Goal: Check status: Check status

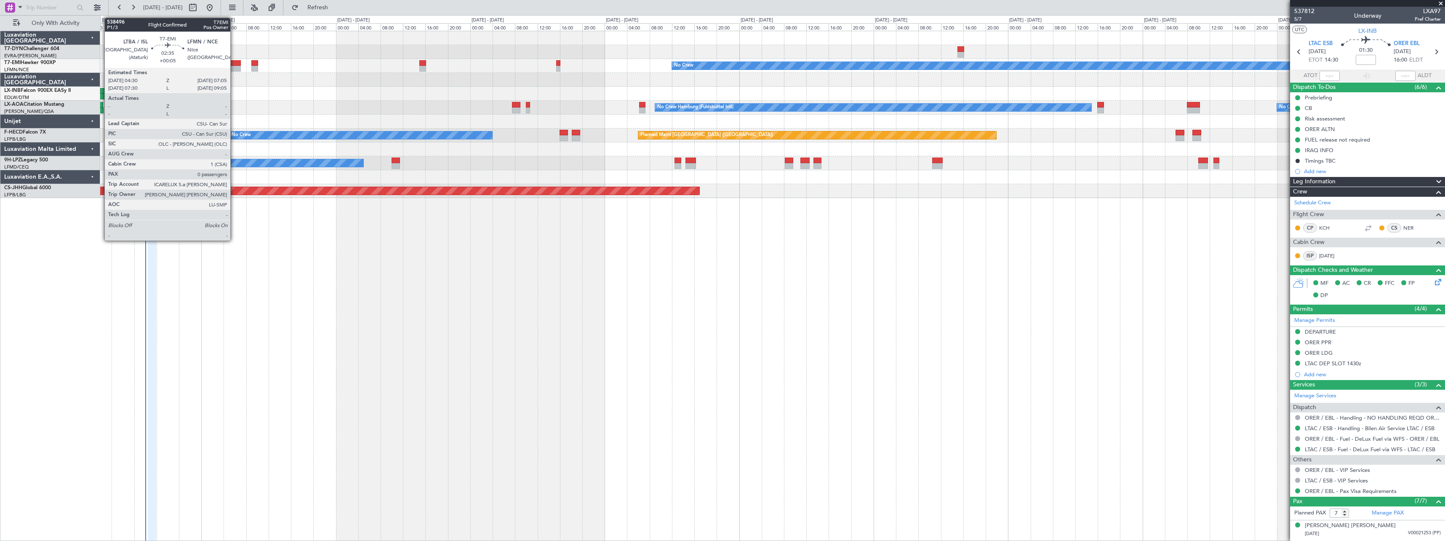
scroll to position [112, 0]
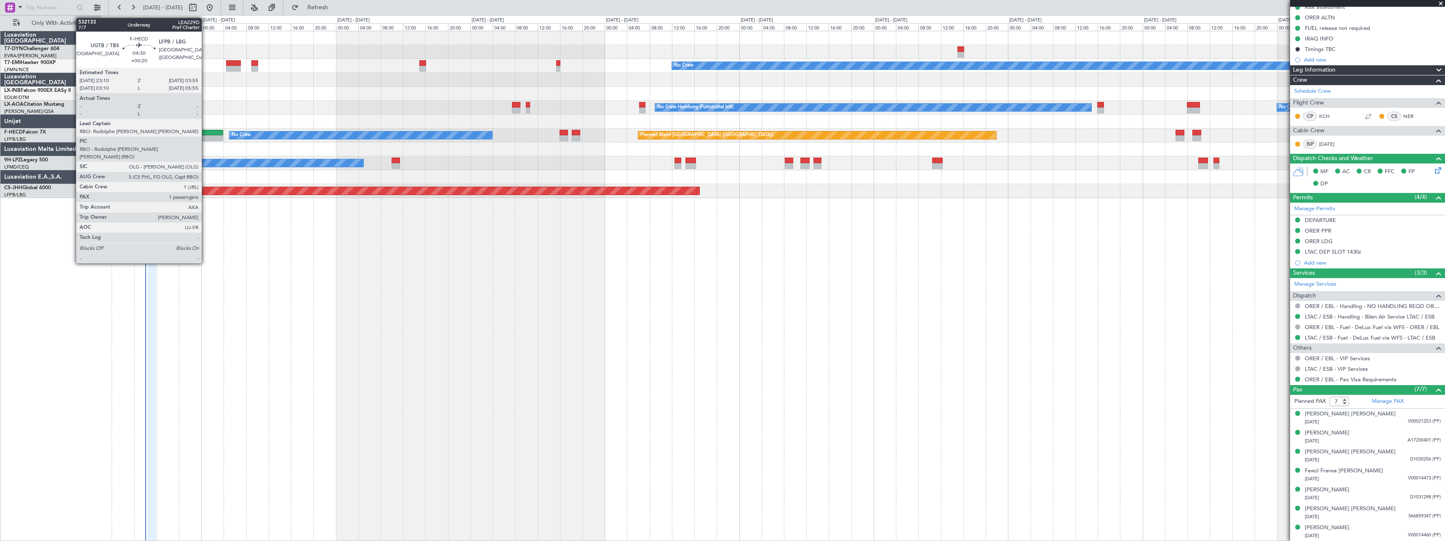
click at [205, 136] on div at bounding box center [209, 138] width 27 height 6
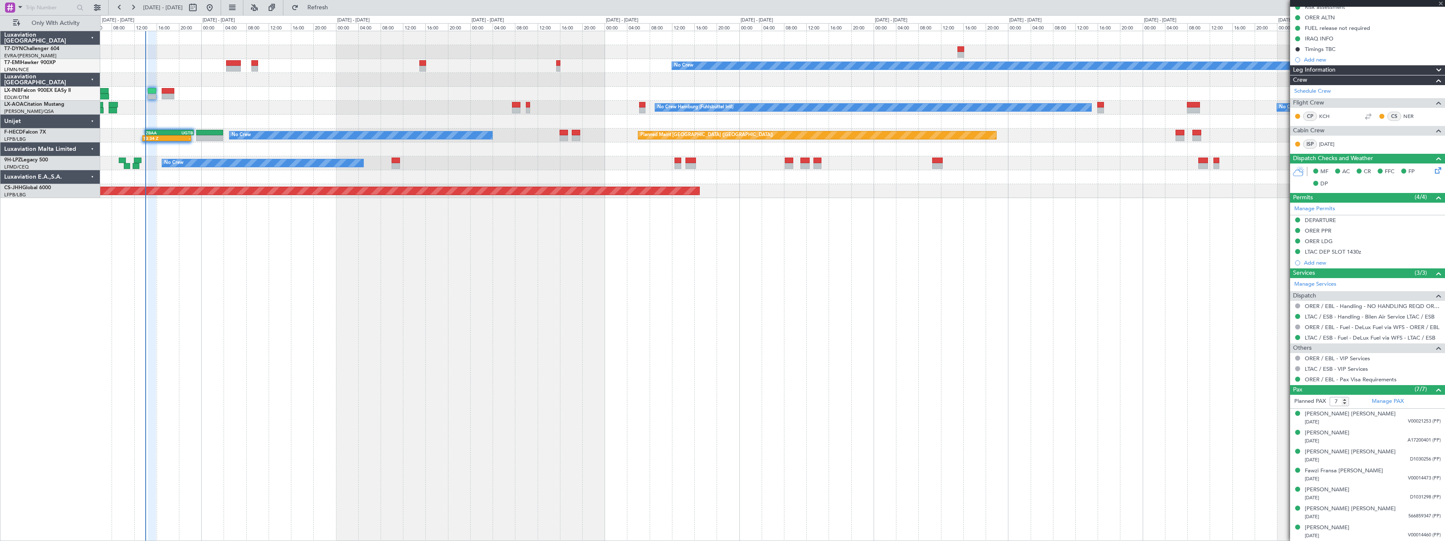
type input "+00:20"
type input "1"
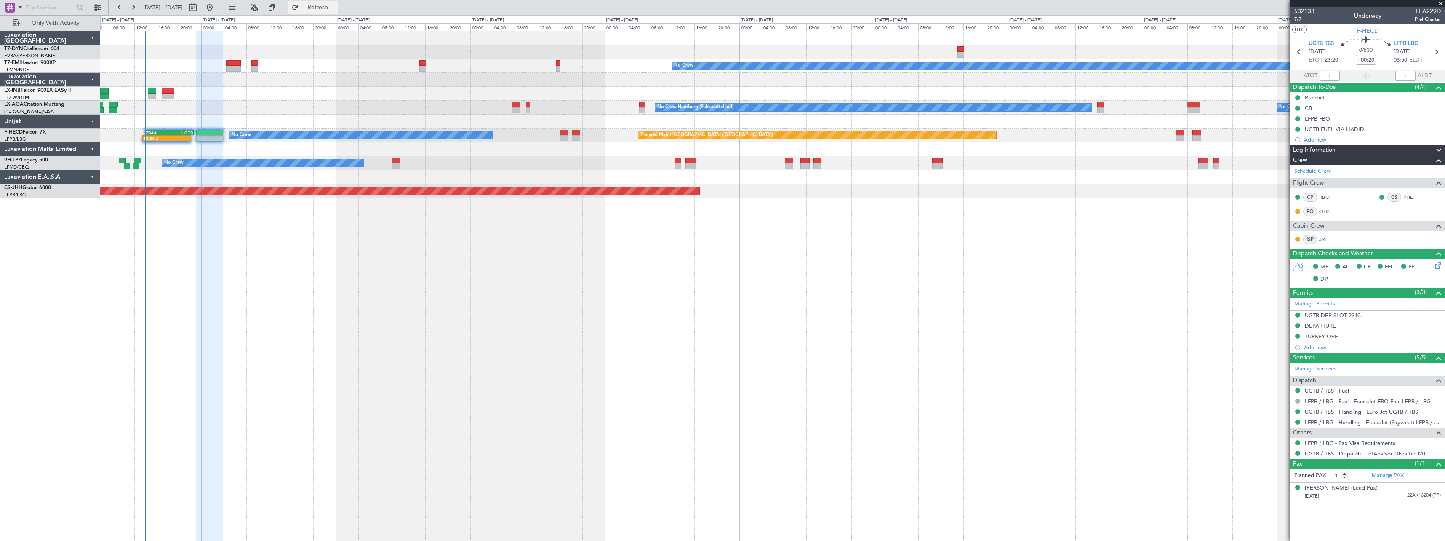
click at [336, 9] on span "Refresh" at bounding box center [317, 8] width 35 height 6
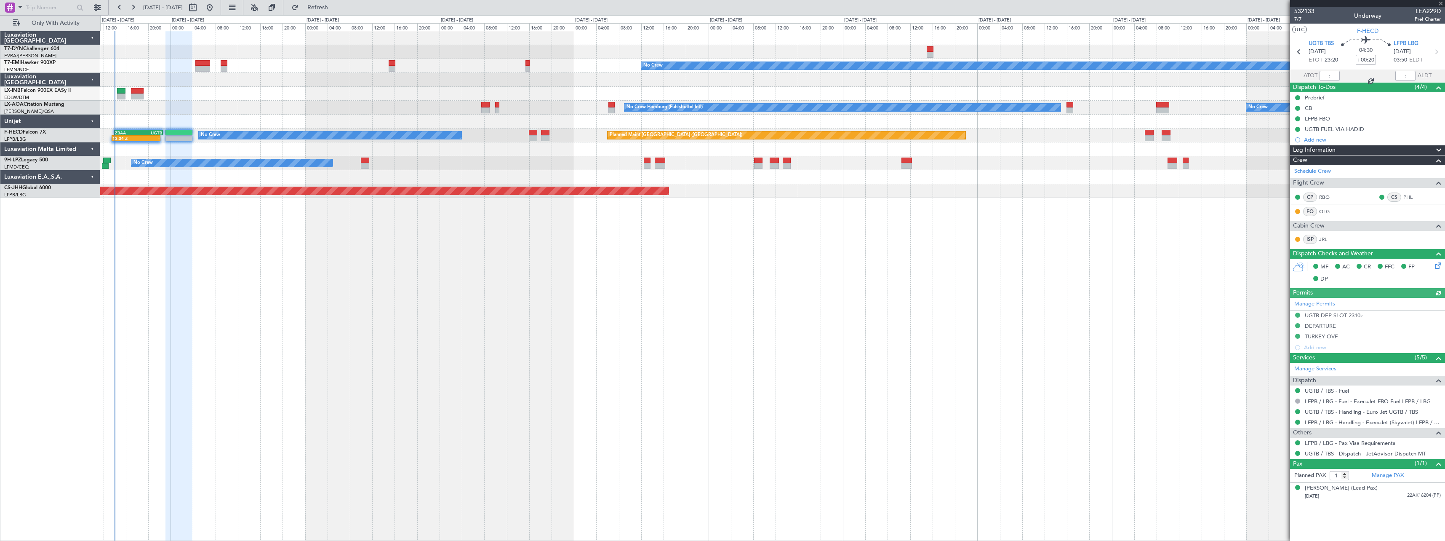
click at [555, 95] on div at bounding box center [772, 94] width 1344 height 14
click at [338, 3] on button "Refresh" at bounding box center [313, 7] width 51 height 13
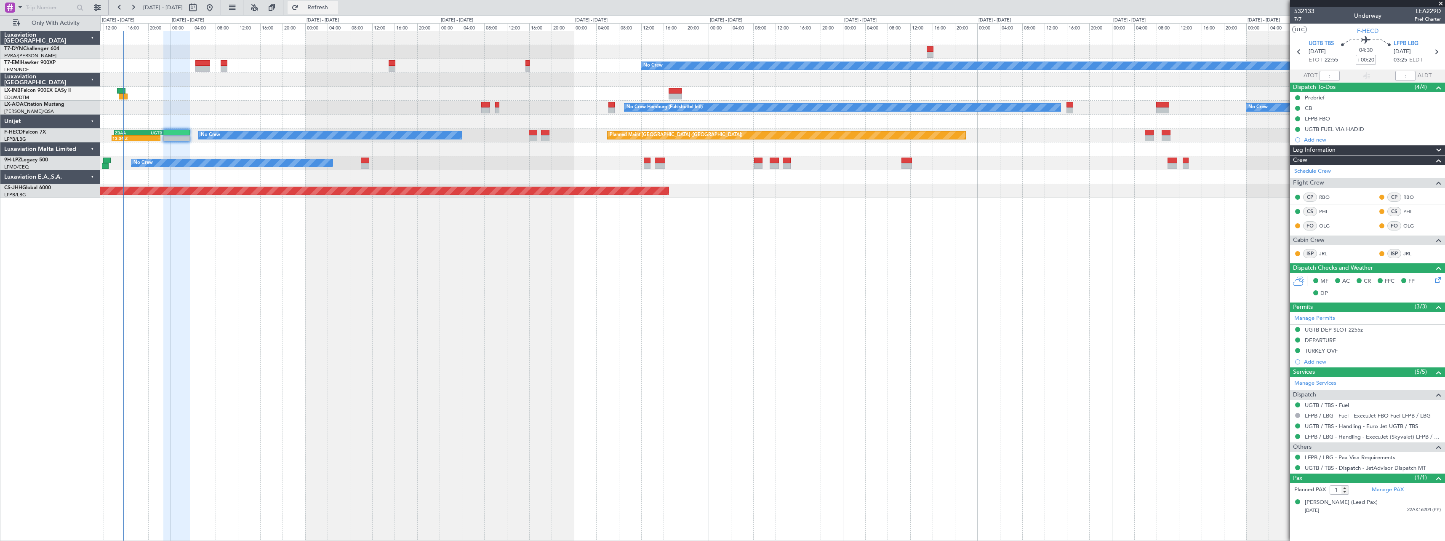
click at [333, 10] on span "Refresh" at bounding box center [317, 8] width 35 height 6
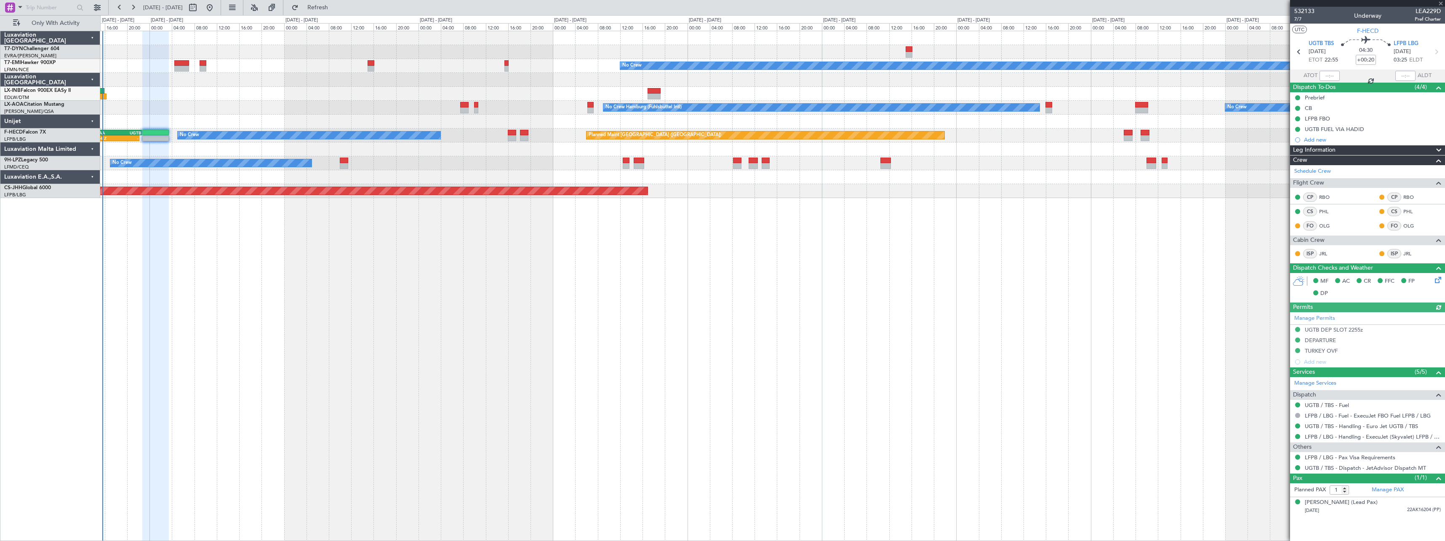
click at [309, 63] on div "Planned Maint No Crew" at bounding box center [772, 66] width 1344 height 14
click at [336, 6] on span "Refresh" at bounding box center [317, 8] width 35 height 6
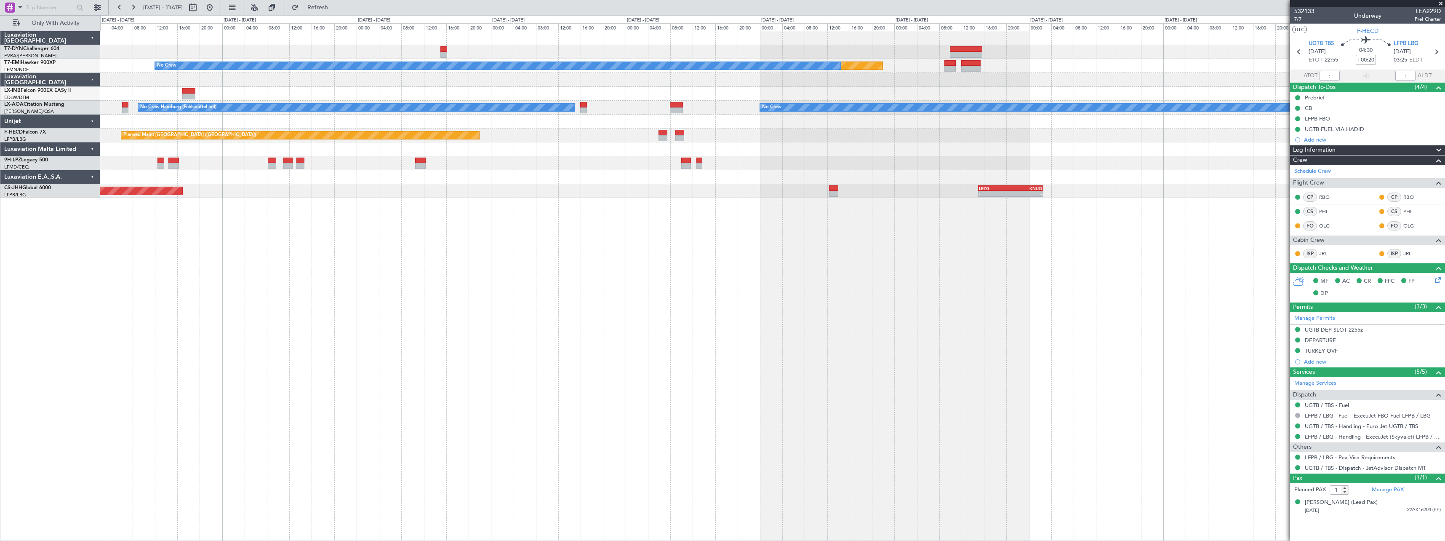
click at [415, 45] on div at bounding box center [772, 38] width 1344 height 14
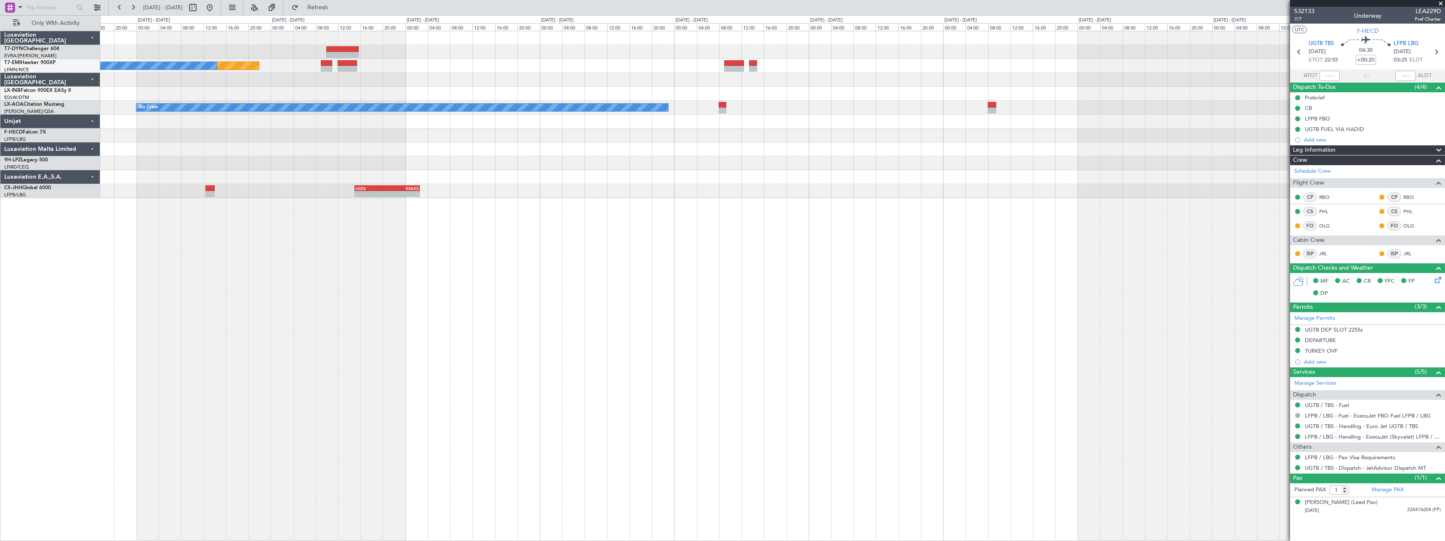
click at [455, 47] on div "Planned Maint No Crew No Crew Planned Maint [GEOGRAPHIC_DATA] No Crew Hamburg (…" at bounding box center [772, 114] width 1344 height 167
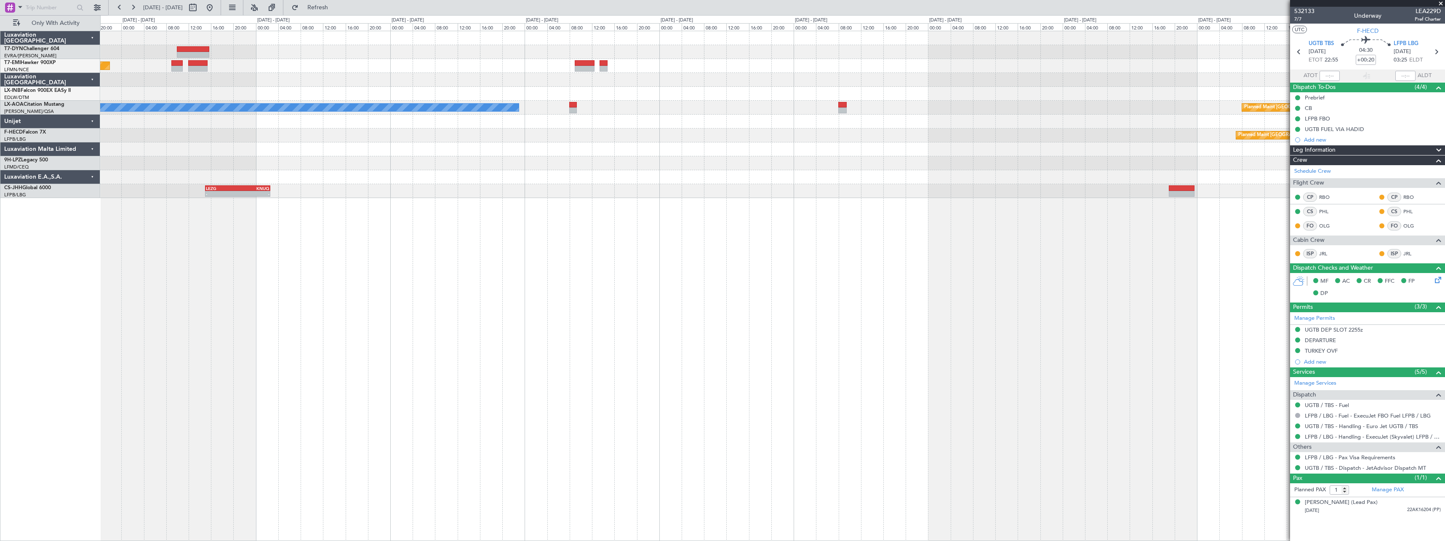
click at [298, 71] on div "Planned Maint No Crew" at bounding box center [772, 66] width 1344 height 14
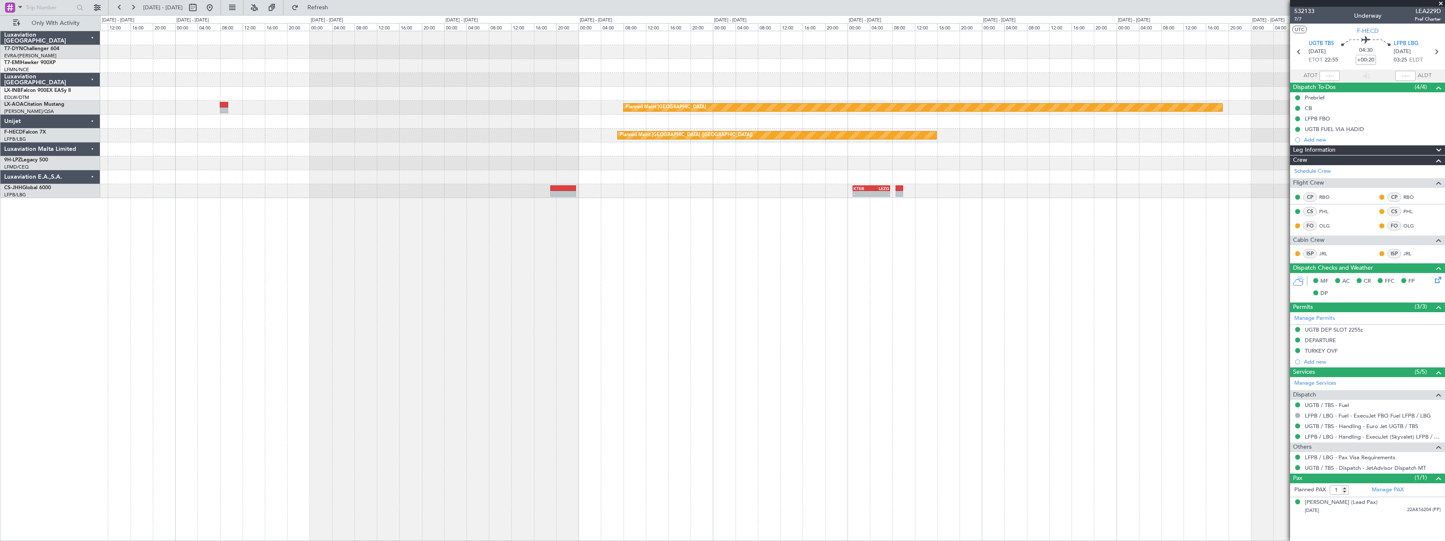
click at [489, 61] on div at bounding box center [772, 66] width 1344 height 14
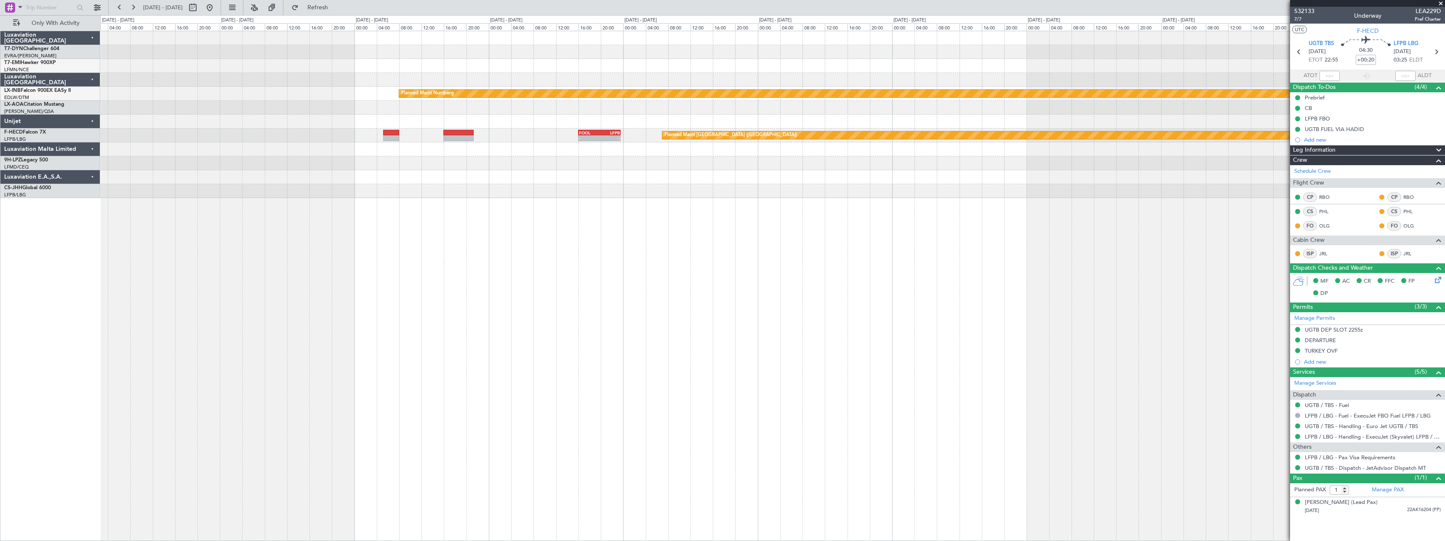
click at [463, 43] on div "Planned Maint Nurnberg Planned Maint [GEOGRAPHIC_DATA] - - FOOL 16:00 Z LFPB 23…" at bounding box center [772, 114] width 1344 height 167
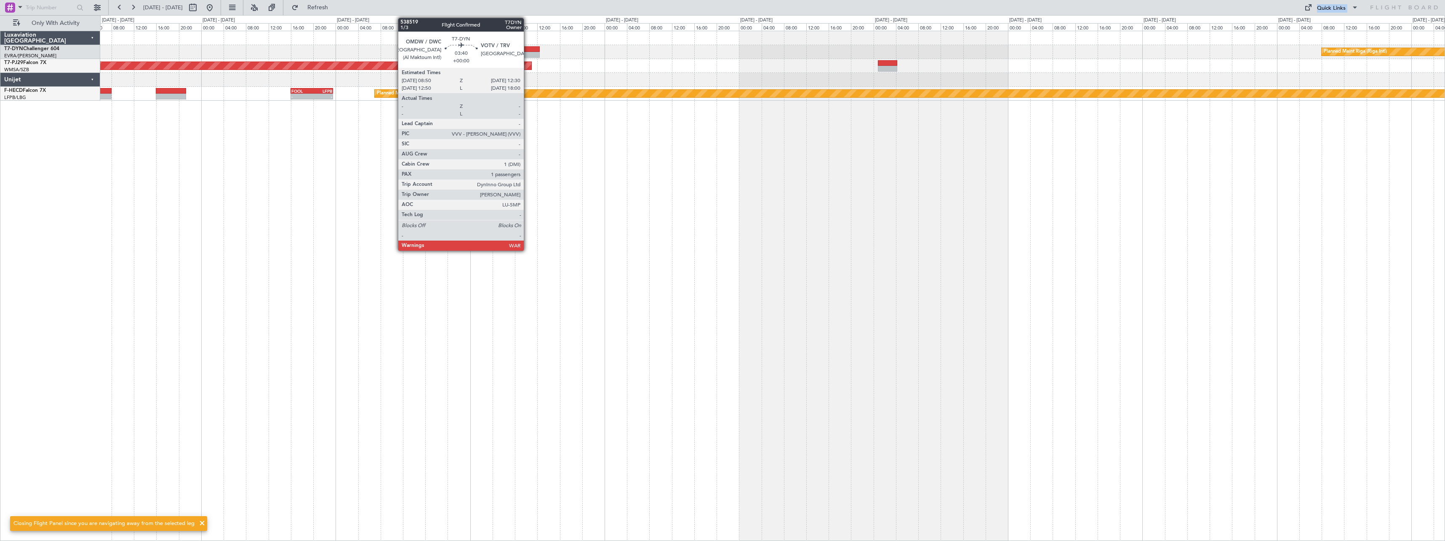
click at [528, 47] on div at bounding box center [529, 49] width 21 height 6
